Goal: Complete application form

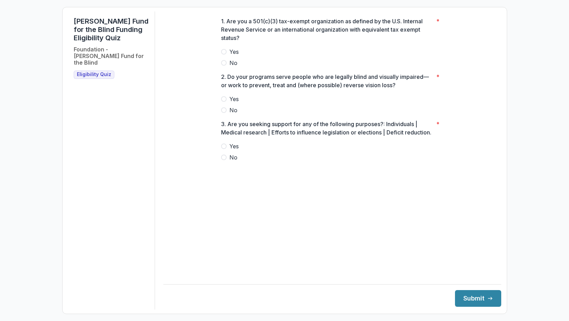
click at [223, 55] on span at bounding box center [224, 52] width 6 height 6
click at [223, 102] on span at bounding box center [224, 99] width 6 height 6
click at [225, 160] on span at bounding box center [224, 158] width 6 height 6
click at [463, 295] on button "Submit" at bounding box center [478, 298] width 46 height 17
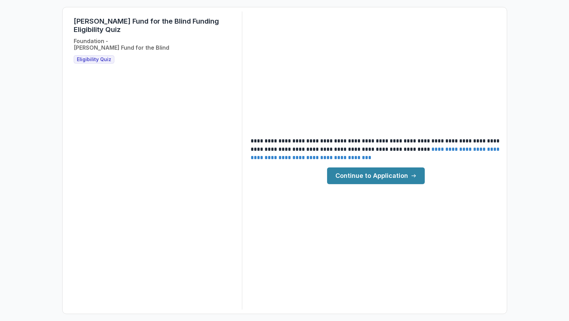
click at [351, 177] on link "Continue to Application" at bounding box center [376, 176] width 98 height 17
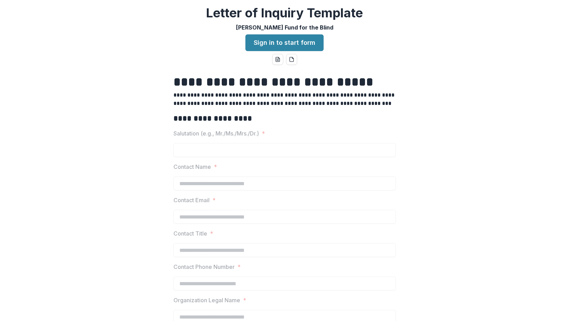
click at [379, 175] on div at bounding box center [285, 175] width 223 height 3
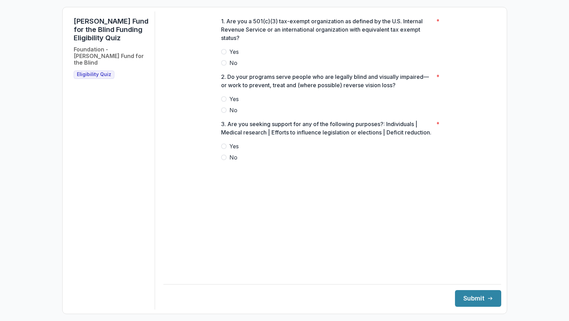
click at [225, 55] on span at bounding box center [224, 52] width 6 height 6
click at [223, 102] on span at bounding box center [224, 99] width 6 height 6
click at [226, 160] on span at bounding box center [224, 158] width 6 height 6
